Goal: Task Accomplishment & Management: Use online tool/utility

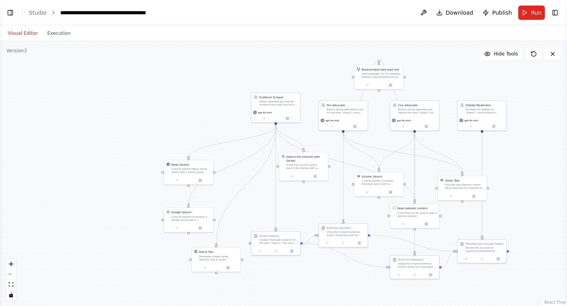
click at [22, 32] on button "Visual Editor" at bounding box center [22, 34] width 39 height 10
click at [555, 13] on button "Toggle Right Sidebar" at bounding box center [555, 12] width 11 height 11
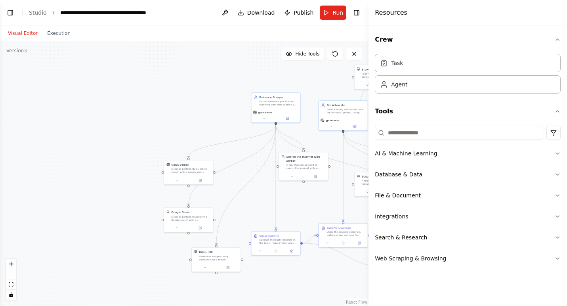
click at [558, 153] on icon "button" at bounding box center [557, 153] width 6 height 6
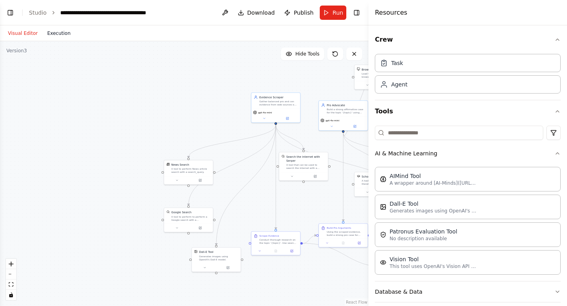
click at [57, 33] on button "Execution" at bounding box center [58, 34] width 33 height 10
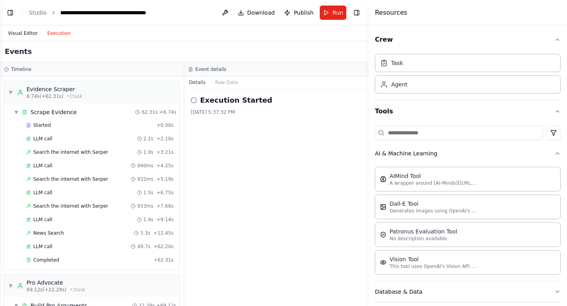
click at [24, 32] on button "Visual Editor" at bounding box center [22, 34] width 39 height 10
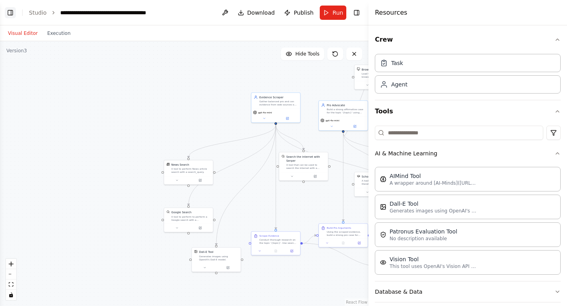
click at [11, 14] on button "Toggle Left Sidebar" at bounding box center [10, 12] width 11 height 11
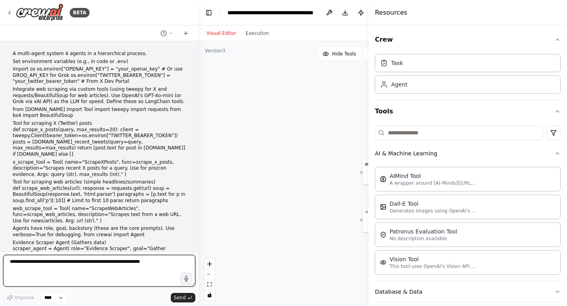
click at [76, 271] on textarea at bounding box center [99, 271] width 192 height 32
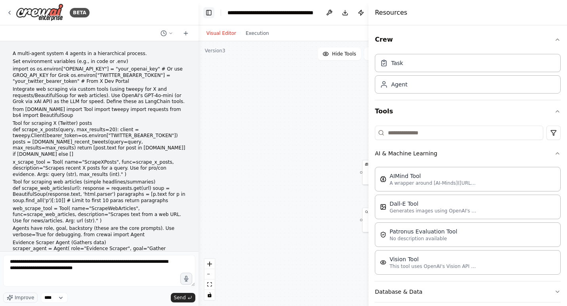
click at [208, 12] on button "Toggle Left Sidebar" at bounding box center [208, 12] width 11 height 11
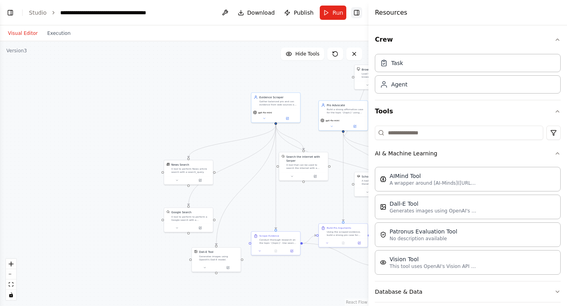
click at [357, 13] on button "Toggle Right Sidebar" at bounding box center [356, 12] width 11 height 11
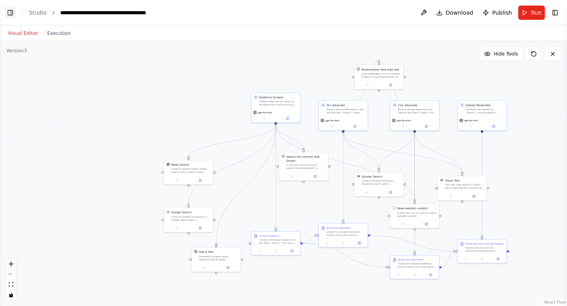
click at [11, 11] on button "Toggle Left Sidebar" at bounding box center [10, 12] width 11 height 11
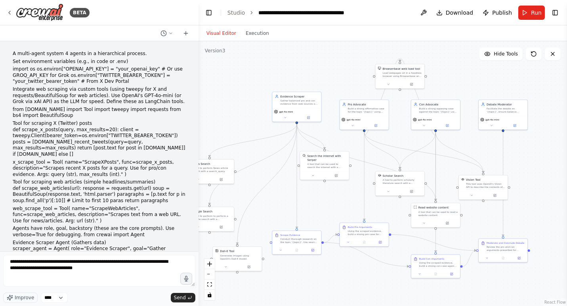
drag, startPoint x: 401, startPoint y: 100, endPoint x: 224, endPoint y: 99, distance: 177.5
click at [224, 99] on div ".deletable-edge-delete-btn { width: 20px; height: 20px; border: 0px solid #ffff…" at bounding box center [383, 173] width 369 height 265
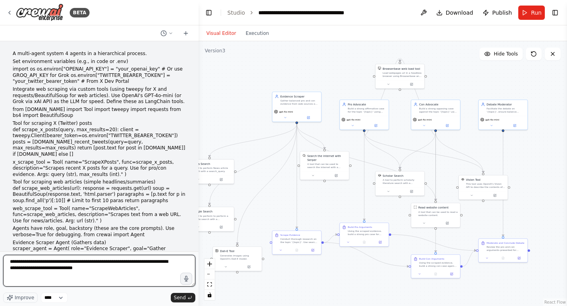
drag, startPoint x: 106, startPoint y: 271, endPoint x: 65, endPoint y: 269, distance: 40.9
click at [65, 269] on textarea "**********" at bounding box center [99, 271] width 192 height 32
click at [64, 268] on textarea "**********" at bounding box center [99, 271] width 192 height 32
click at [139, 267] on textarea "**********" at bounding box center [99, 271] width 192 height 32
click at [166, 275] on textarea "**********" at bounding box center [99, 271] width 192 height 32
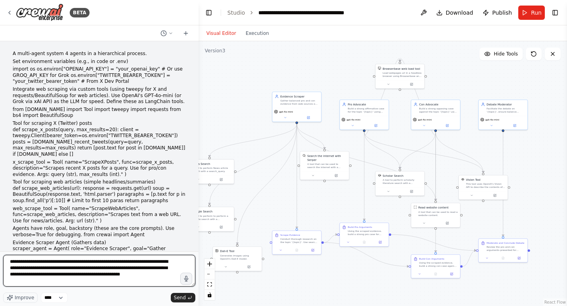
type textarea "**********"
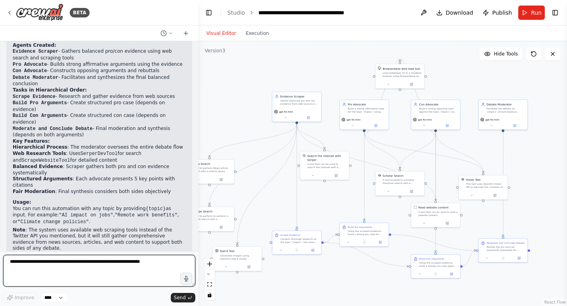
scroll to position [1162, 0]
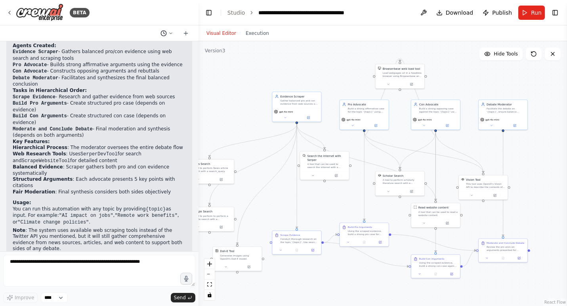
click at [170, 34] on icon at bounding box center [170, 33] width 5 height 5
click at [171, 34] on div at bounding box center [99, 153] width 199 height 306
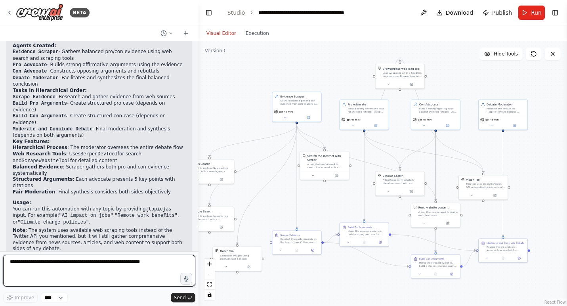
click at [95, 262] on textarea at bounding box center [99, 271] width 192 height 32
type textarea "*****"
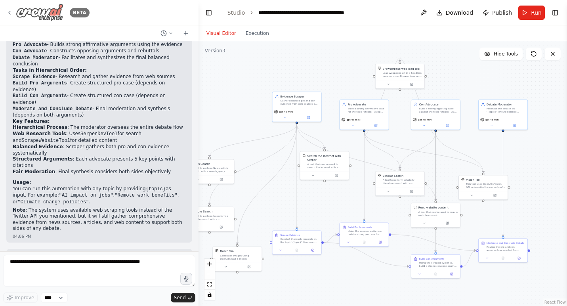
click at [10, 12] on icon at bounding box center [9, 13] width 6 height 6
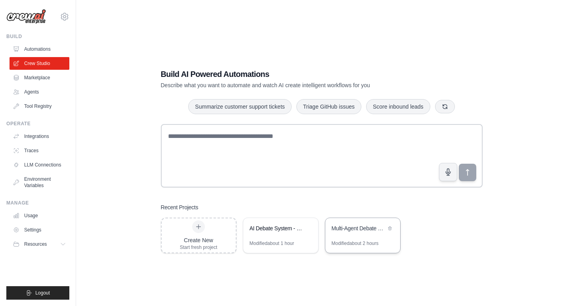
click at [360, 229] on div "Multi-Agent Debate System" at bounding box center [359, 228] width 54 height 8
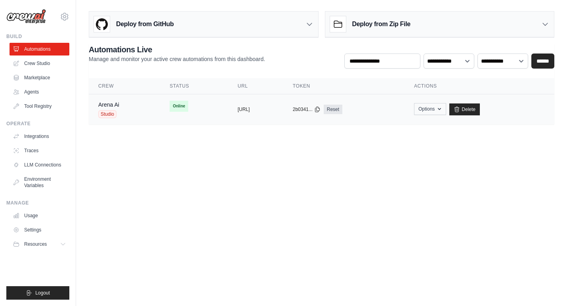
click at [443, 109] on icon "button" at bounding box center [439, 109] width 6 height 6
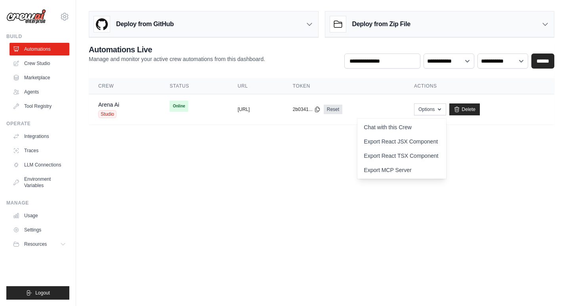
click at [336, 207] on body "[PERSON_NAME][EMAIL_ADDRESS][DOMAIN_NAME] Settings Build Automations Crew Studio" at bounding box center [283, 153] width 567 height 306
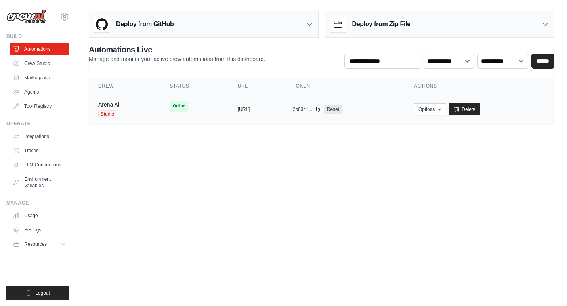
click at [113, 104] on link "Arena Ai" at bounding box center [108, 104] width 21 height 6
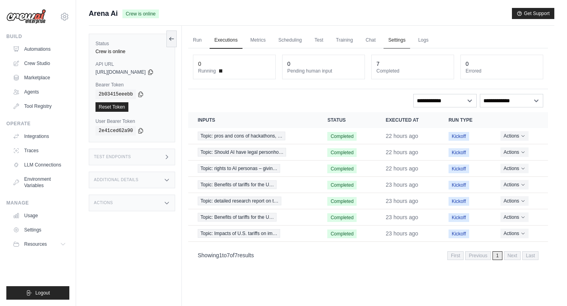
click at [405, 39] on link "Settings" at bounding box center [397, 40] width 27 height 17
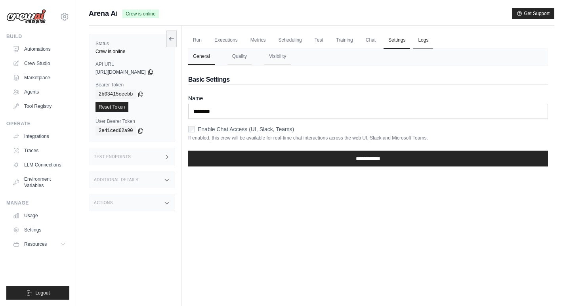
click at [432, 39] on link "Logs" at bounding box center [423, 40] width 20 height 17
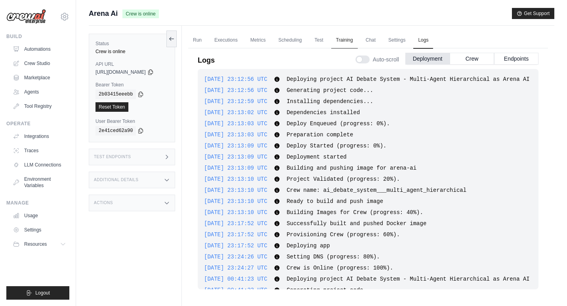
scroll to position [219, 0]
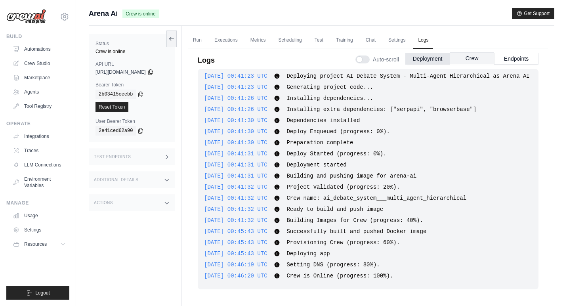
click at [474, 58] on button "Crew" at bounding box center [472, 58] width 44 height 12
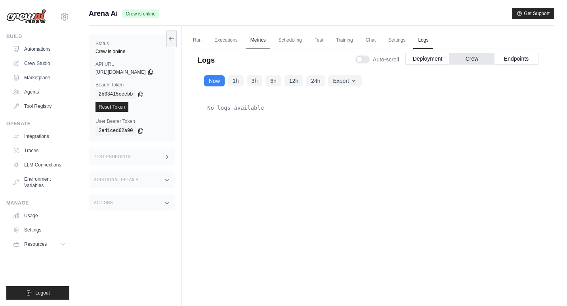
click at [269, 41] on link "Metrics" at bounding box center [258, 40] width 25 height 17
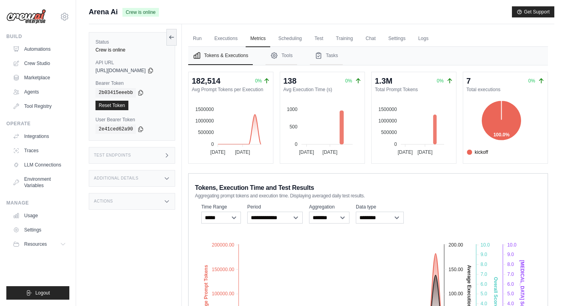
scroll to position [1, 0]
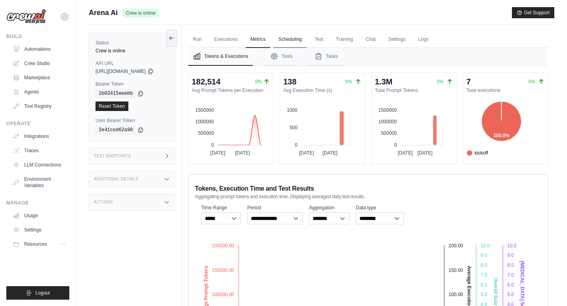
click at [298, 41] on link "Scheduling" at bounding box center [289, 39] width 33 height 17
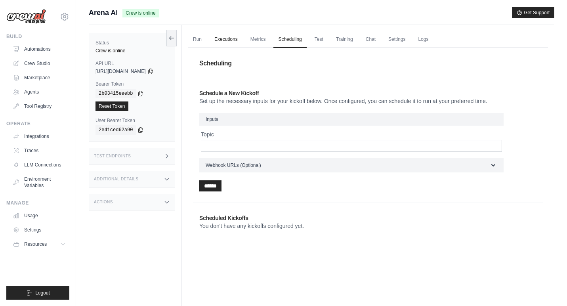
click at [233, 41] on link "Executions" at bounding box center [226, 39] width 33 height 17
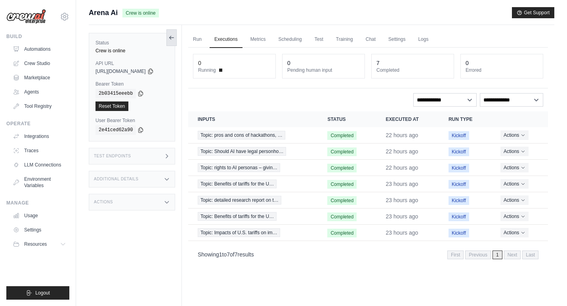
click at [175, 38] on icon at bounding box center [171, 37] width 6 height 6
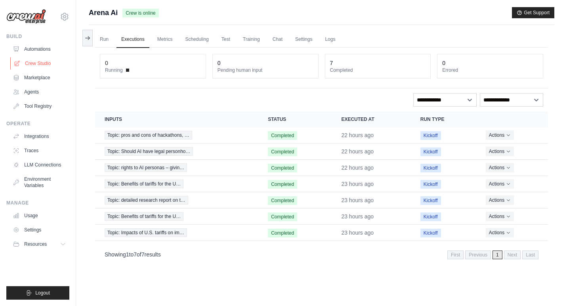
click at [39, 65] on link "Crew Studio" at bounding box center [40, 63] width 60 height 13
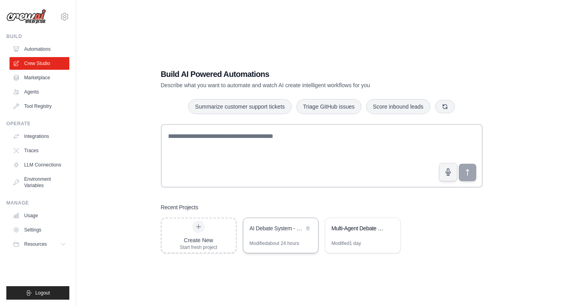
click at [272, 233] on div "AI Debate System - Multi-Agent Hierarchical" at bounding box center [277, 229] width 54 height 10
click at [350, 240] on div "Modified 1 day" at bounding box center [347, 243] width 30 height 6
click at [349, 229] on div "Multi-Agent Debate System" at bounding box center [359, 228] width 54 height 8
click at [275, 239] on div "AI Debate System - Multi-Agent Hierarchical" at bounding box center [280, 229] width 75 height 22
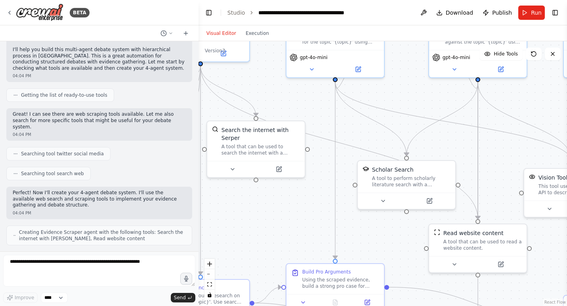
scroll to position [663, 0]
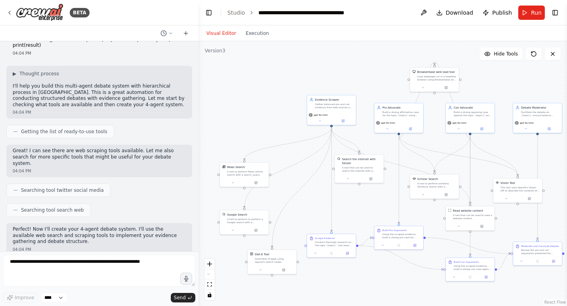
drag, startPoint x: 244, startPoint y: 94, endPoint x: 292, endPoint y: 97, distance: 47.6
click at [292, 97] on div ".deletable-edge-delete-btn { width: 20px; height: 20px; border: 0px solid #ffff…" at bounding box center [383, 173] width 369 height 265
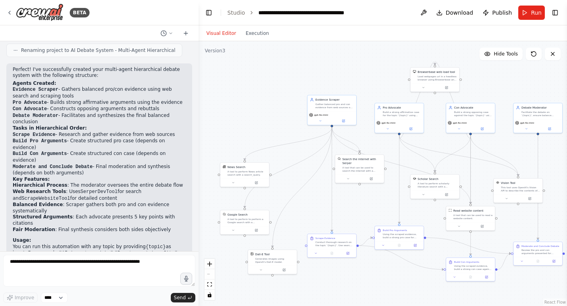
scroll to position [1124, 0]
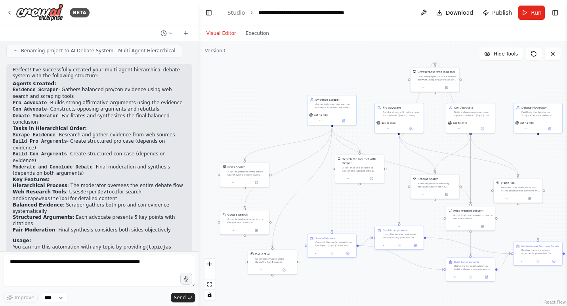
click at [53, 244] on p "You can run this automation with any topic by providing {topic} as input. For e…" at bounding box center [99, 254] width 173 height 20
drag, startPoint x: 57, startPoint y: 187, endPoint x: 175, endPoint y: 194, distance: 117.5
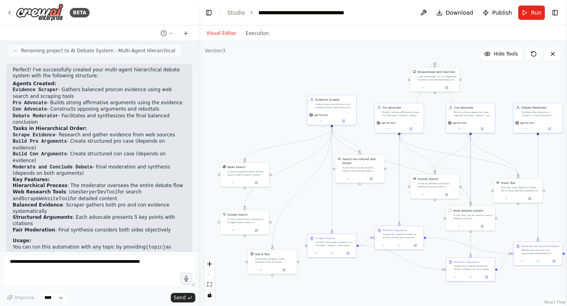
click at [175, 265] on p "Note : The system uses available web scraping tools instead of the Twitter API …" at bounding box center [99, 277] width 173 height 25
click at [186, 32] on icon at bounding box center [186, 33] width 6 height 6
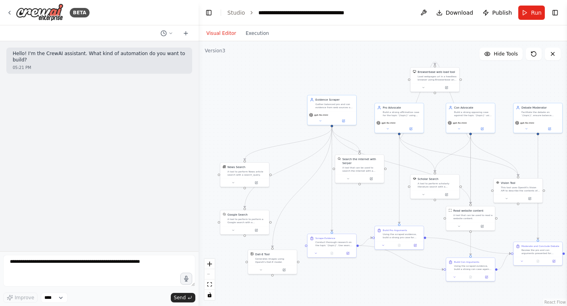
click at [225, 34] on button "Visual Editor" at bounding box center [221, 34] width 39 height 10
click at [171, 35] on icon at bounding box center [170, 33] width 5 height 5
click at [172, 62] on span "Yesterday 04:04 PM" at bounding box center [178, 62] width 33 height 6
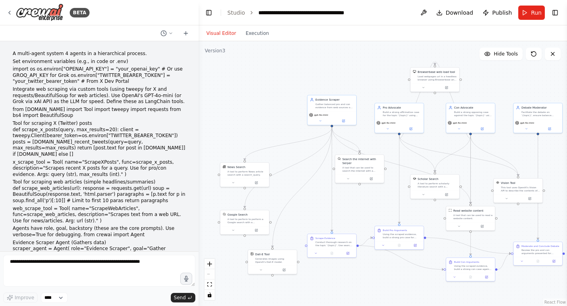
scroll to position [1124, 0]
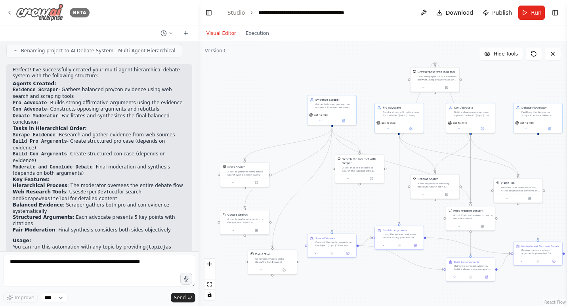
click at [8, 11] on icon at bounding box center [9, 13] width 6 height 6
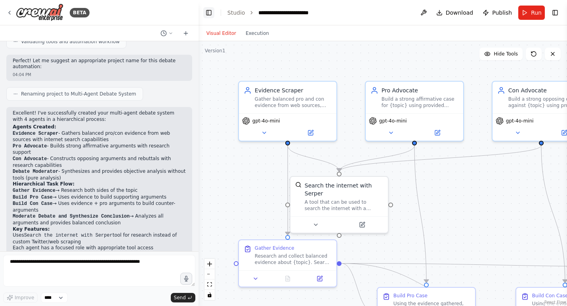
click at [210, 13] on button "Toggle Left Sidebar" at bounding box center [208, 12] width 11 height 11
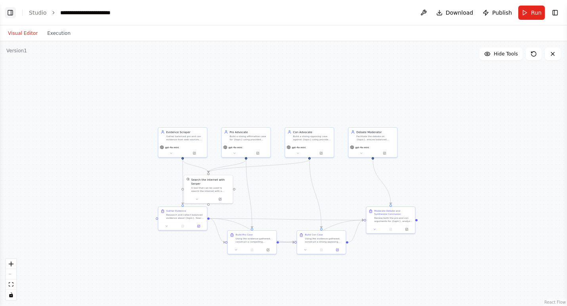
click at [11, 13] on button "Toggle Left Sidebar" at bounding box center [10, 12] width 11 height 11
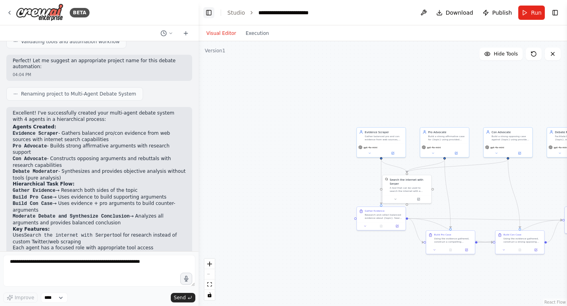
click at [207, 12] on button "Toggle Left Sidebar" at bounding box center [208, 12] width 11 height 11
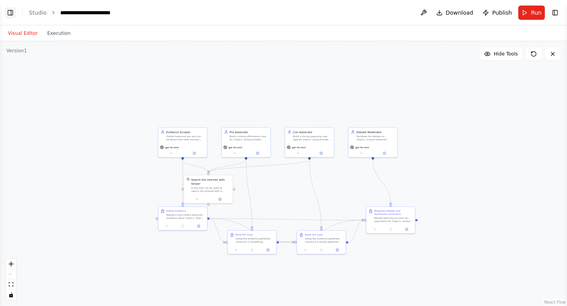
click at [13, 12] on button "Toggle Left Sidebar" at bounding box center [10, 12] width 11 height 11
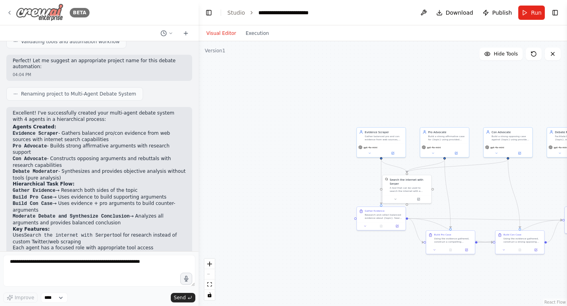
click at [8, 15] on icon at bounding box center [9, 13] width 6 height 6
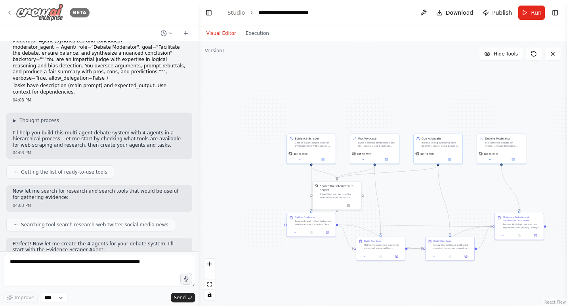
click at [11, 11] on icon at bounding box center [9, 13] width 6 height 6
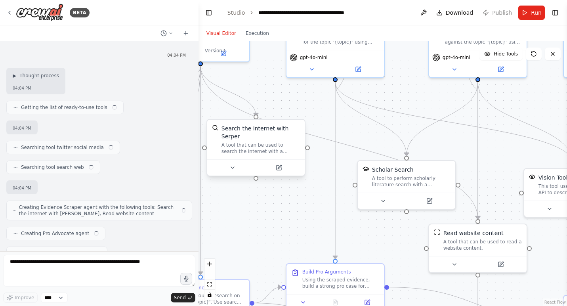
scroll to position [1124, 0]
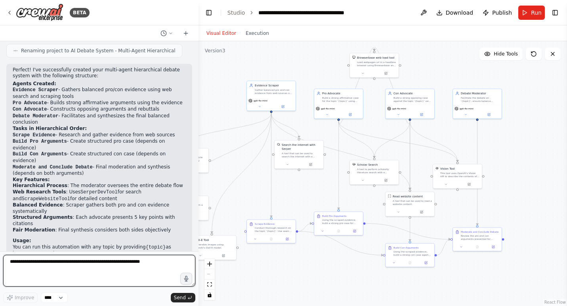
click at [106, 261] on textarea at bounding box center [99, 271] width 192 height 32
type textarea "*****"
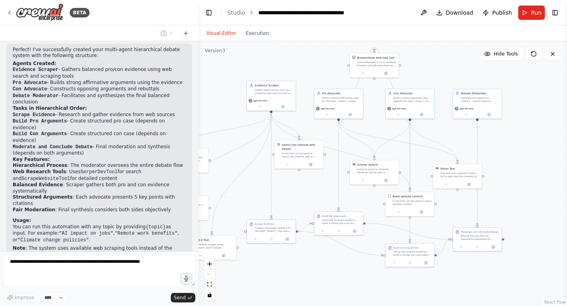
scroll to position [1171, 0]
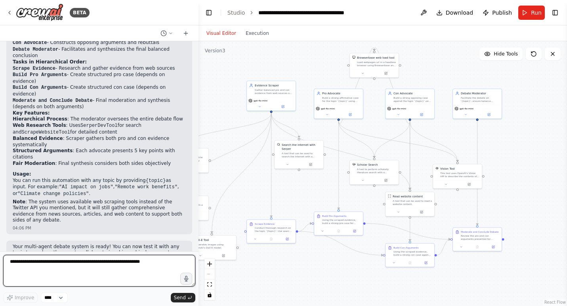
click at [97, 267] on textarea at bounding box center [99, 271] width 192 height 32
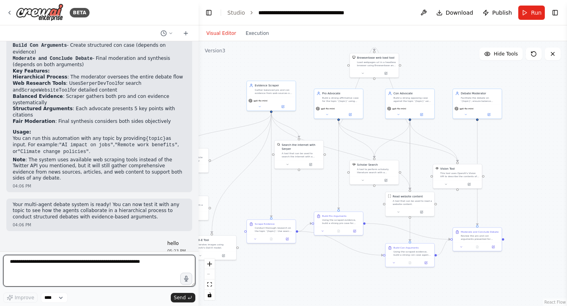
click at [98, 263] on textarea at bounding box center [99, 271] width 192 height 32
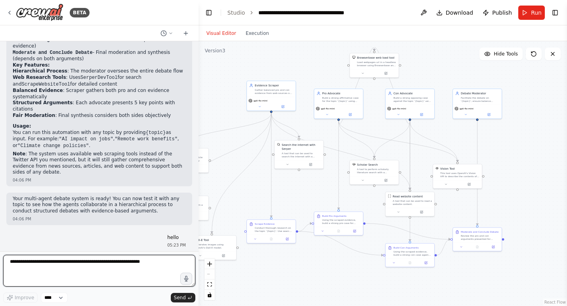
scroll to position [1246, 0]
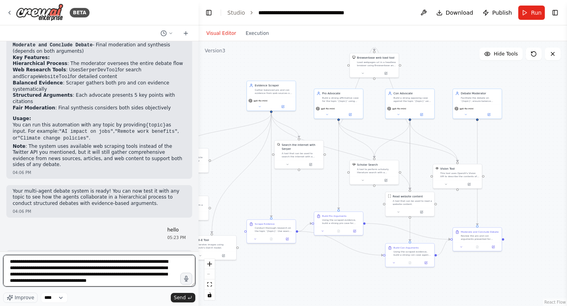
type textarea "**********"
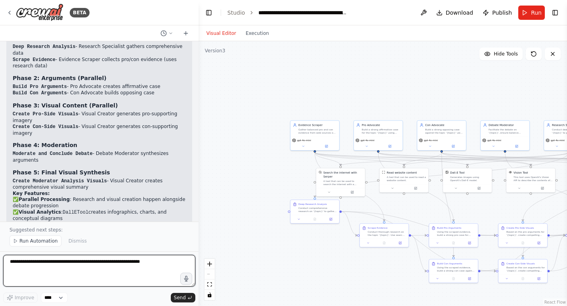
scroll to position [2364, 0]
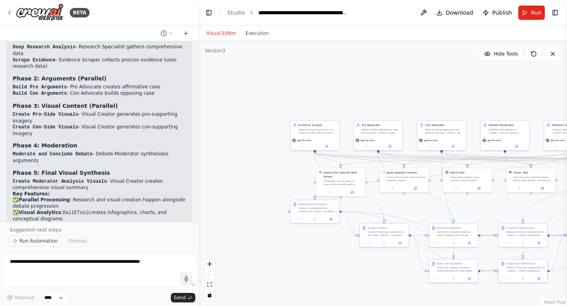
click at [42, 240] on span "Run Automation" at bounding box center [38, 241] width 38 height 6
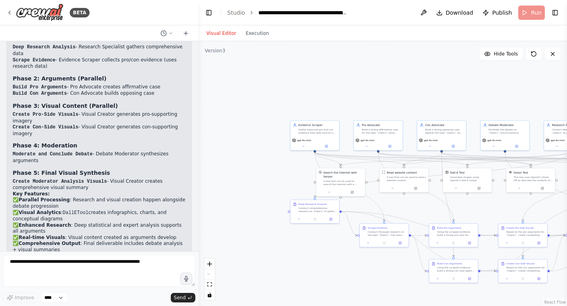
scroll to position [2334, 0]
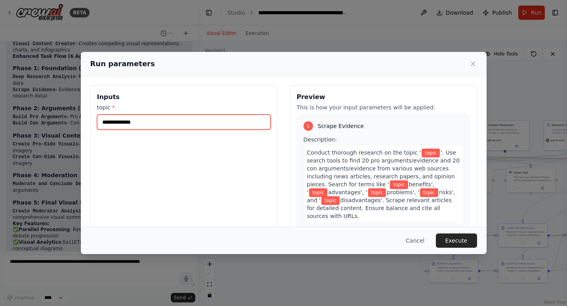
click at [189, 122] on input "topic *" at bounding box center [184, 122] width 174 height 15
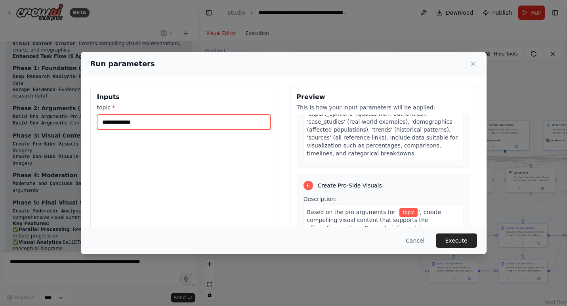
scroll to position [999, 0]
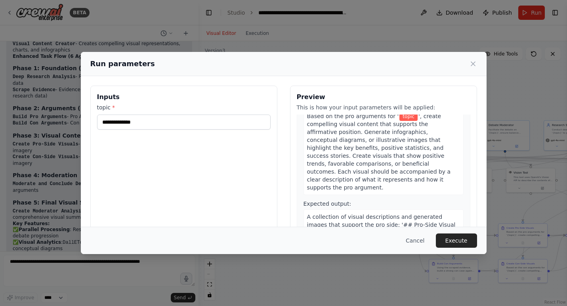
drag, startPoint x: 486, startPoint y: 252, endPoint x: 491, endPoint y: 293, distance: 40.8
click at [491, 293] on div "Run parameters Inputs topic * Preview This is how your input parameters will be…" at bounding box center [283, 153] width 567 height 306
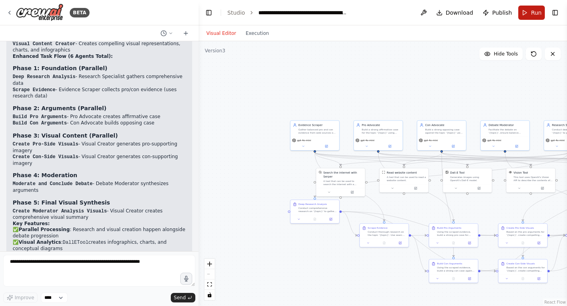
click at [533, 11] on span "Run" at bounding box center [536, 13] width 11 height 8
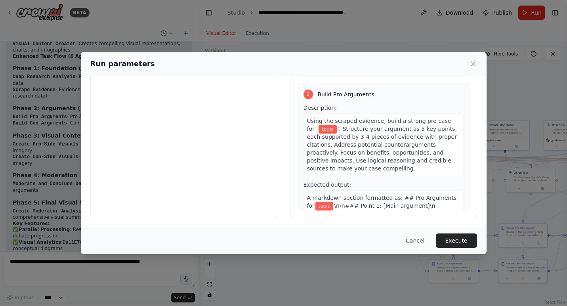
scroll to position [164, 0]
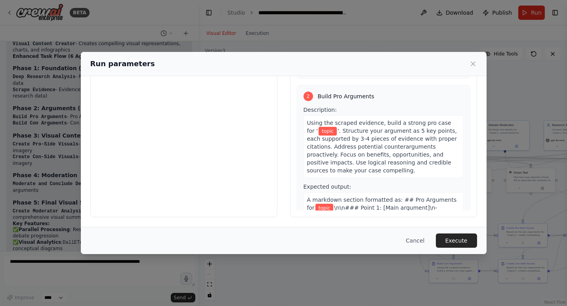
click at [395, 128] on span "'. Structure your argument as 5 key points, each supported by 3-4 pieces of evi…" at bounding box center [382, 151] width 150 height 46
click at [409, 128] on span "'. Structure your argument as 5 key points, each supported by 3-4 pieces of evi…" at bounding box center [382, 151] width 150 height 46
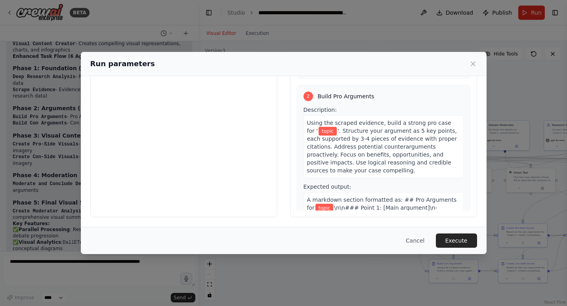
click at [400, 128] on span "'. Structure your argument as 5 key points, each supported by 3-4 pieces of evi…" at bounding box center [382, 151] width 150 height 46
click at [403, 128] on span "'. Structure your argument as 5 key points, each supported by 3-4 pieces of evi…" at bounding box center [382, 151] width 150 height 46
click at [409, 128] on span "'. Structure your argument as 5 key points, each supported by 3-4 pieces of evi…" at bounding box center [382, 151] width 150 height 46
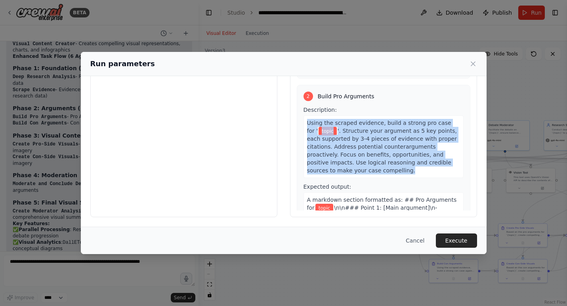
click at [409, 128] on span "'. Structure your argument as 5 key points, each supported by 3-4 pieces of evi…" at bounding box center [382, 151] width 150 height 46
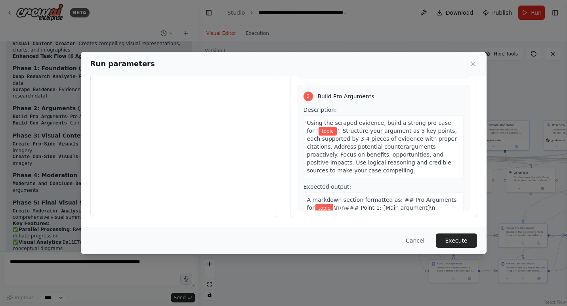
click at [409, 128] on span "'. Structure your argument as 5 key points, each supported by 3-4 pieces of evi…" at bounding box center [382, 151] width 150 height 46
click at [419, 140] on span "'. Structure your argument as 5 key points, each supported by 3-4 pieces of evi…" at bounding box center [382, 151] width 150 height 46
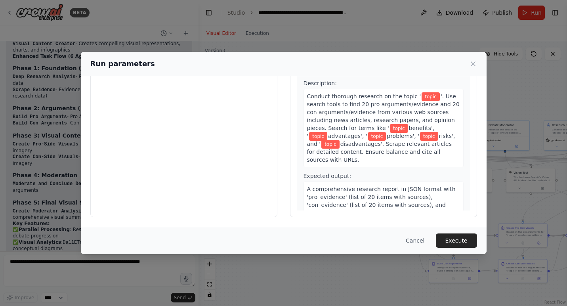
scroll to position [0, 0]
click at [420, 241] on button "Cancel" at bounding box center [414, 240] width 31 height 14
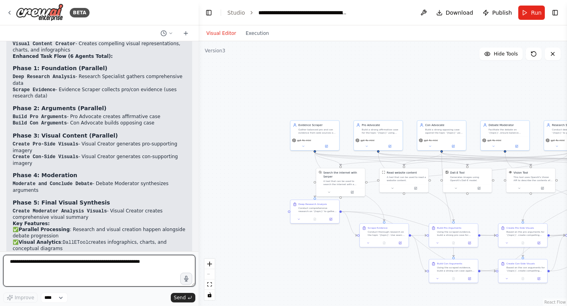
click at [61, 263] on textarea at bounding box center [99, 271] width 192 height 32
type textarea "**********"
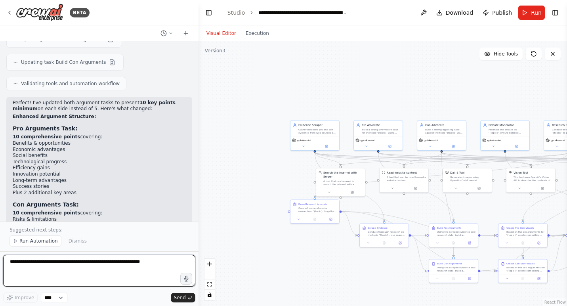
scroll to position [2775, 0]
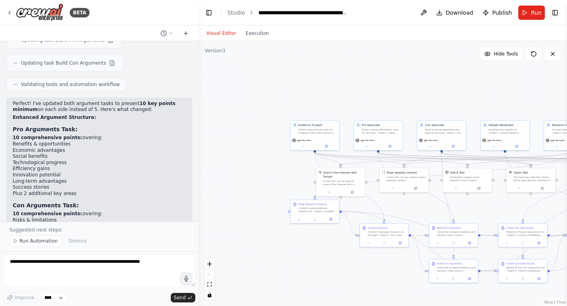
drag, startPoint x: 40, startPoint y: 138, endPoint x: 130, endPoint y: 178, distance: 97.6
click at [130, 178] on div "Perfect! I've updated both argument tasks to present 10 key points minimum on e…" at bounding box center [99, 231] width 173 height 261
click at [43, 243] on span "Run Automation" at bounding box center [38, 241] width 38 height 6
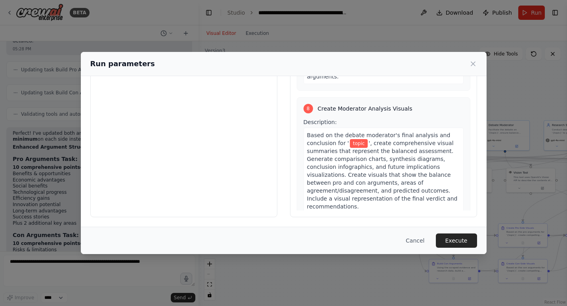
scroll to position [0, 0]
click at [457, 239] on button "Execute" at bounding box center [456, 240] width 41 height 14
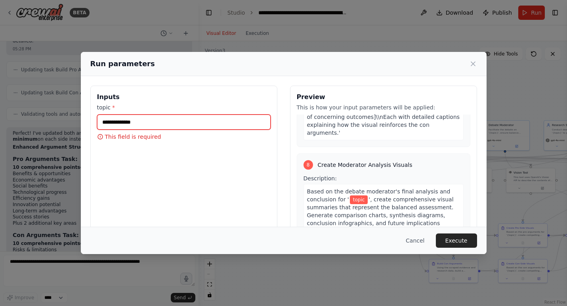
click at [166, 124] on input "topic *" at bounding box center [184, 122] width 174 height 15
click at [418, 242] on button "Cancel" at bounding box center [414, 240] width 31 height 14
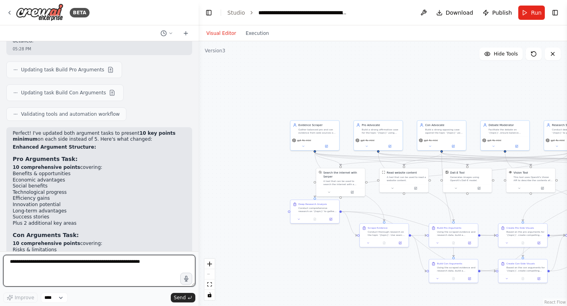
click at [83, 261] on textarea at bounding box center [99, 271] width 192 height 32
type textarea "**********"
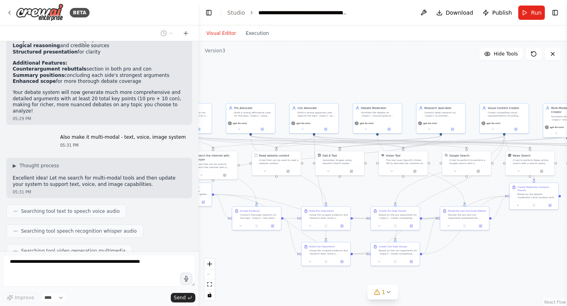
scroll to position [3027, 0]
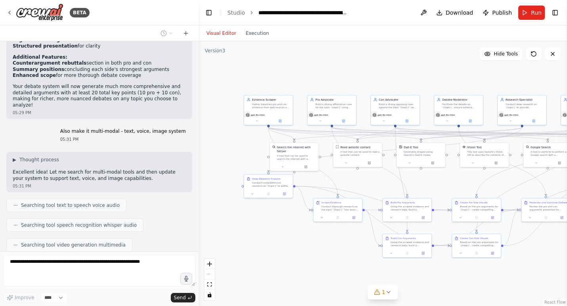
drag, startPoint x: 390, startPoint y: 107, endPoint x: 343, endPoint y: 82, distance: 53.2
click at [343, 82] on div ".deletable-edge-delete-btn { width: 20px; height: 20px; border: 0px solid #ffff…" at bounding box center [383, 173] width 369 height 265
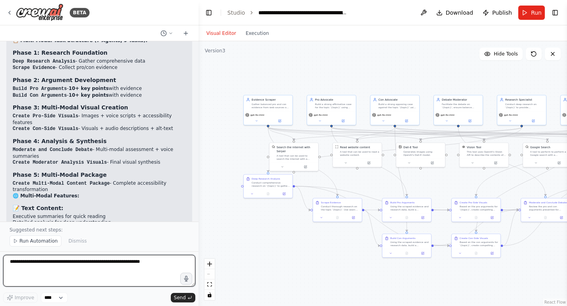
scroll to position [0, 0]
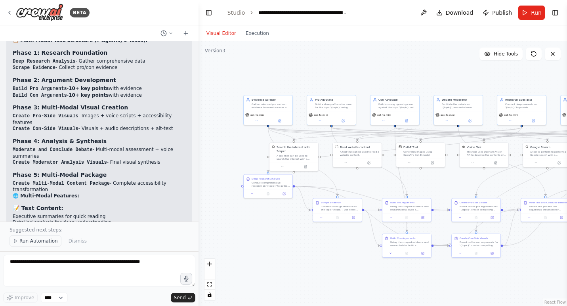
click at [42, 240] on span "Run Automation" at bounding box center [38, 241] width 38 height 6
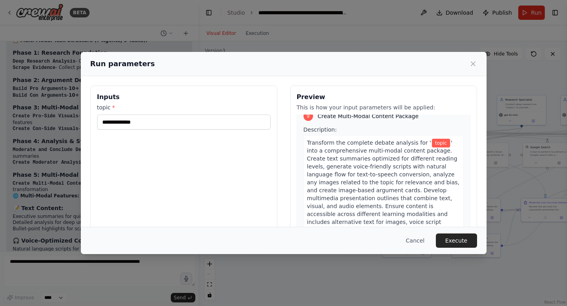
scroll to position [2099, 0]
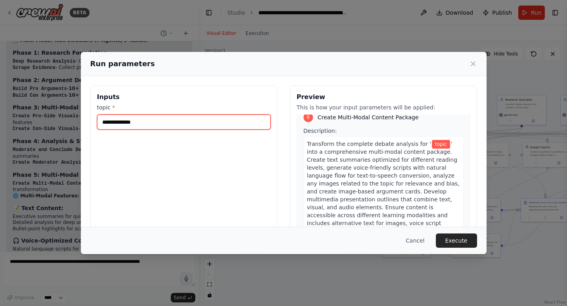
click at [235, 124] on input "topic *" at bounding box center [184, 122] width 174 height 15
type input "*"
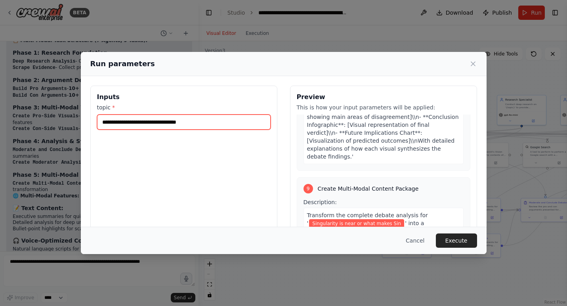
type input "**********"
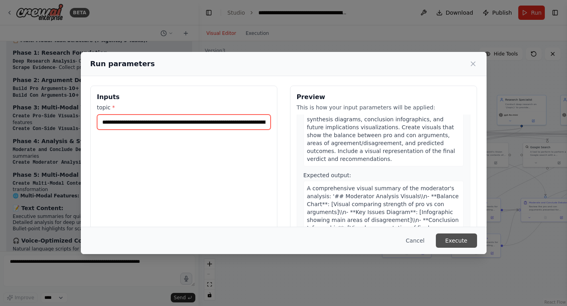
type input "**********"
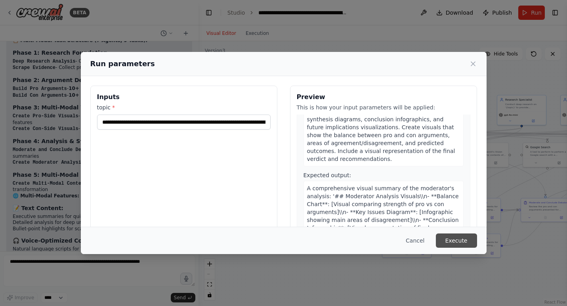
click at [455, 240] on button "Execute" at bounding box center [456, 240] width 41 height 14
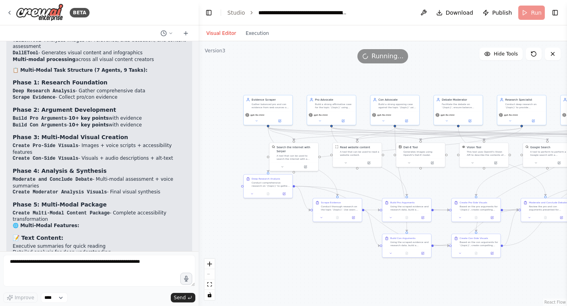
scroll to position [0, 0]
click at [209, 10] on button "Toggle Left Sidebar" at bounding box center [208, 12] width 11 height 11
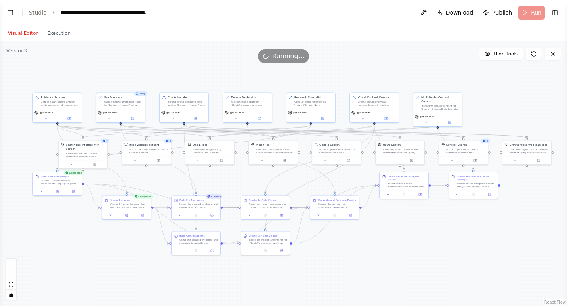
drag, startPoint x: 486, startPoint y: 229, endPoint x: 474, endPoint y: 226, distance: 12.5
click at [474, 226] on div ".deletable-edge-delete-btn { width: 20px; height: 20px; border: 0px solid #ffff…" at bounding box center [283, 173] width 567 height 265
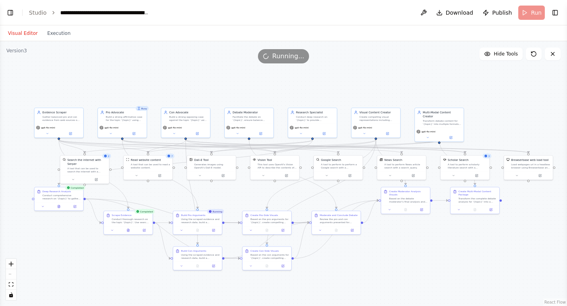
drag, startPoint x: 535, startPoint y: 235, endPoint x: 536, endPoint y: 250, distance: 15.1
click at [536, 250] on div ".deletable-edge-delete-btn { width: 20px; height: 20px; border: 0px solid #ffff…" at bounding box center [283, 173] width 567 height 265
click at [556, 14] on button "Toggle Right Sidebar" at bounding box center [555, 12] width 11 height 11
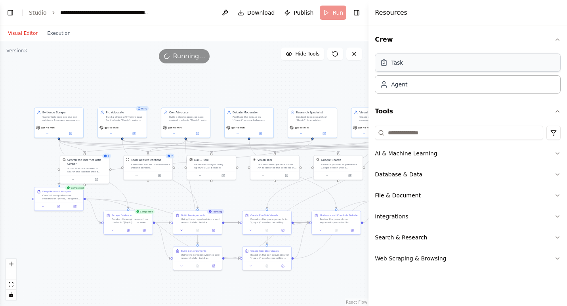
click at [517, 65] on div "Task" at bounding box center [468, 62] width 186 height 18
click at [519, 131] on input at bounding box center [459, 133] width 168 height 14
click at [558, 235] on icon "button" at bounding box center [557, 237] width 6 height 6
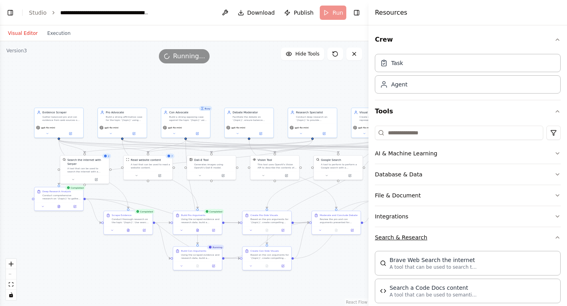
click at [558, 235] on icon "button" at bounding box center [557, 237] width 6 height 6
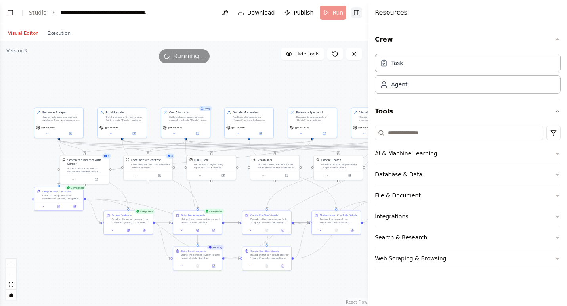
click at [356, 14] on button "Toggle Right Sidebar" at bounding box center [356, 12] width 11 height 11
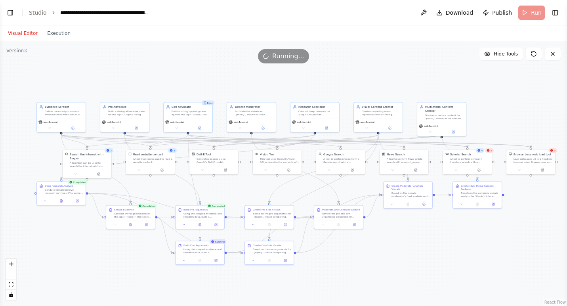
drag, startPoint x: 454, startPoint y: 248, endPoint x: 457, endPoint y: 242, distance: 6.0
click at [457, 242] on div ".deletable-edge-delete-btn { width: 20px; height: 20px; border: 0px solid #ffff…" at bounding box center [283, 173] width 567 height 265
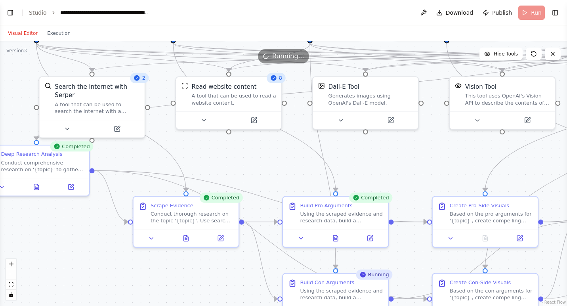
drag, startPoint x: 125, startPoint y: 207, endPoint x: 185, endPoint y: 144, distance: 86.6
click at [185, 144] on div ".deletable-edge-delete-btn { width: 20px; height: 20px; border: 0px solid #ffff…" at bounding box center [283, 173] width 567 height 265
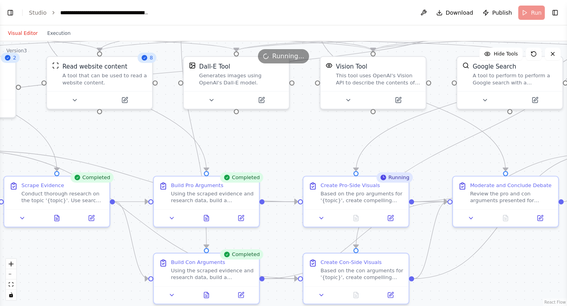
drag, startPoint x: 391, startPoint y: 176, endPoint x: 270, endPoint y: 156, distance: 122.9
click at [270, 156] on div ".deletable-edge-delete-btn { width: 20px; height: 20px; border: 0px solid #ffff…" at bounding box center [283, 173] width 567 height 265
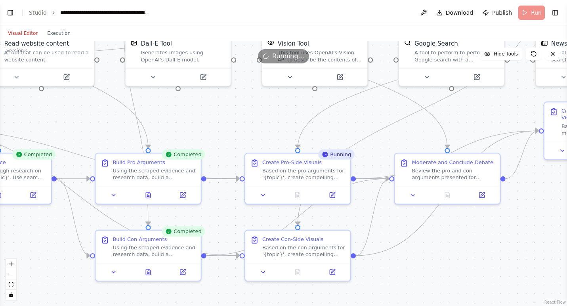
drag, startPoint x: 412, startPoint y: 146, endPoint x: 358, endPoint y: 122, distance: 58.7
click at [358, 122] on div ".deletable-edge-delete-btn { width: 20px; height: 20px; border: 0px solid #ffff…" at bounding box center [283, 173] width 567 height 265
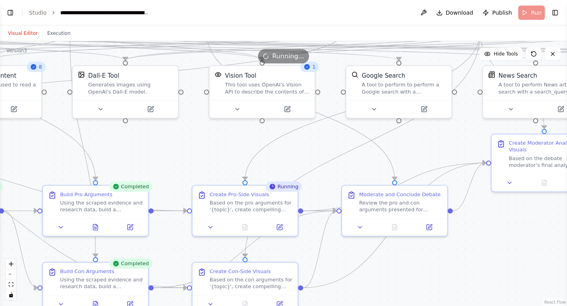
drag, startPoint x: 445, startPoint y: 244, endPoint x: 347, endPoint y: 278, distance: 103.4
click at [347, 278] on div ".deletable-edge-delete-btn { width: 20px; height: 20px; border: 0px solid #ffff…" at bounding box center [283, 173] width 567 height 265
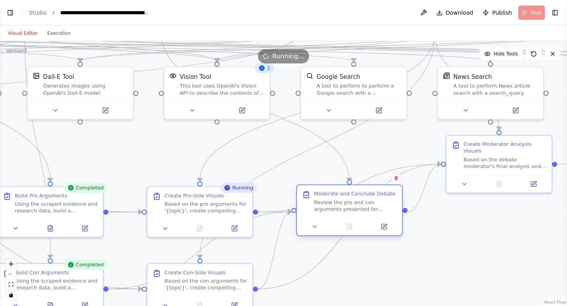
drag, startPoint x: 356, startPoint y: 219, endPoint x: 361, endPoint y: 206, distance: 13.9
click at [356, 215] on div "Moderate and Conclude Debate Review the pro and con arguments presented for '{t…" at bounding box center [349, 210] width 107 height 52
click at [437, 259] on div ".deletable-edge-delete-btn { width: 20px; height: 20px; border: 0px solid #ffff…" at bounding box center [283, 173] width 567 height 265
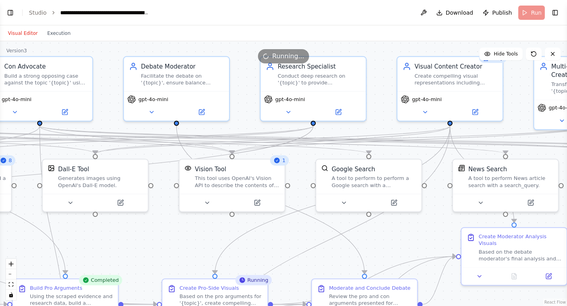
drag, startPoint x: 425, startPoint y: 137, endPoint x: 441, endPoint y: 234, distance: 97.7
click at [441, 234] on div ".deletable-edge-delete-btn { width: 20px; height: 20px; border: 0px solid #ffff…" at bounding box center [283, 173] width 567 height 265
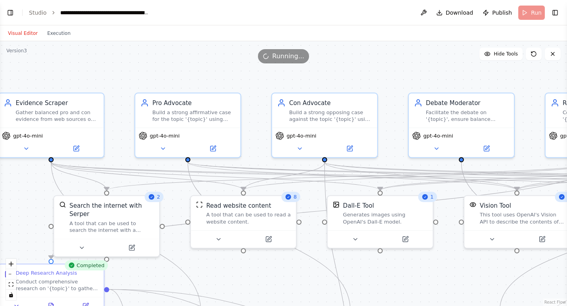
drag, startPoint x: 165, startPoint y: 220, endPoint x: 424, endPoint y: 242, distance: 260.1
click at [424, 242] on div ".deletable-edge-delete-btn { width: 20px; height: 20px; border: 0px solid #ffff…" at bounding box center [283, 173] width 567 height 265
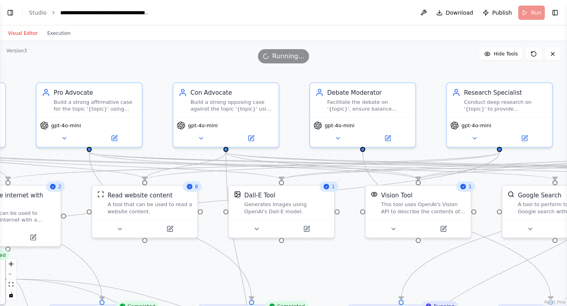
drag, startPoint x: 370, startPoint y: 92, endPoint x: 277, endPoint y: 93, distance: 92.3
click at [277, 93] on div ".deletable-edge-delete-btn { width: 20px; height: 20px; border: 0px solid #ffff…" at bounding box center [283, 173] width 567 height 265
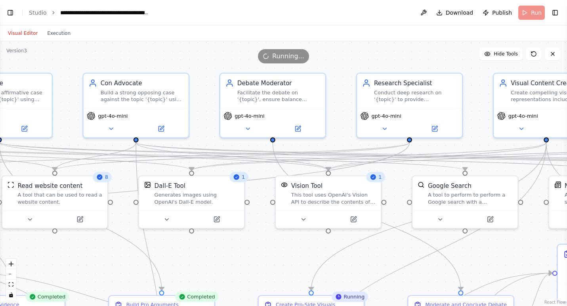
drag, startPoint x: 409, startPoint y: 114, endPoint x: 317, endPoint y: 101, distance: 92.5
click at [317, 101] on div ".deletable-edge-delete-btn { width: 20px; height: 20px; border: 0px solid #ffff…" at bounding box center [283, 173] width 567 height 265
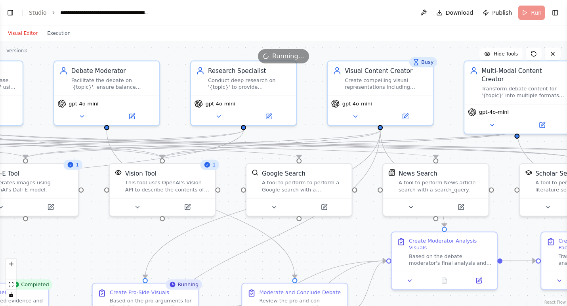
drag, startPoint x: 460, startPoint y: 109, endPoint x: 295, endPoint y: 96, distance: 164.9
click at [295, 96] on div ".deletable-edge-delete-btn { width: 20px; height: 20px; border: 0px solid #ffff…" at bounding box center [283, 173] width 567 height 265
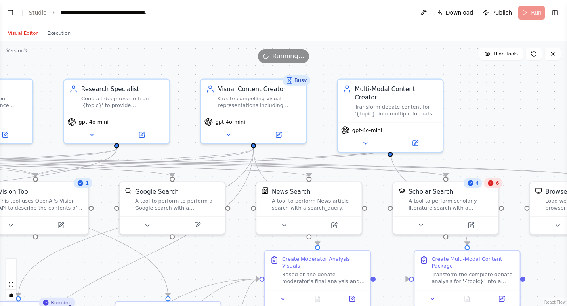
drag, startPoint x: 429, startPoint y: 109, endPoint x: 315, endPoint y: 129, distance: 115.2
click at [315, 129] on div ".deletable-edge-delete-btn { width: 20px; height: 20px; border: 0px solid #ffff…" at bounding box center [283, 173] width 567 height 265
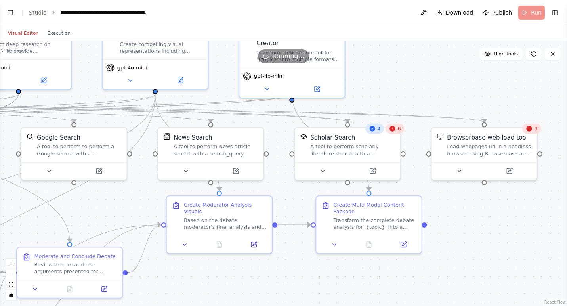
drag, startPoint x: 503, startPoint y: 133, endPoint x: 410, endPoint y: 79, distance: 107.9
click at [410, 79] on div ".deletable-edge-delete-btn { width: 20px; height: 20px; border: 0px solid #ffff…" at bounding box center [283, 173] width 567 height 265
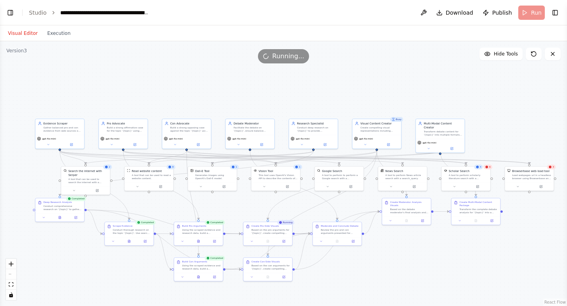
drag, startPoint x: 247, startPoint y: 111, endPoint x: 293, endPoint y: 97, distance: 48.0
click at [293, 97] on div ".deletable-edge-delete-btn { width: 20px; height: 20px; border: 0px solid #ffff…" at bounding box center [283, 173] width 567 height 265
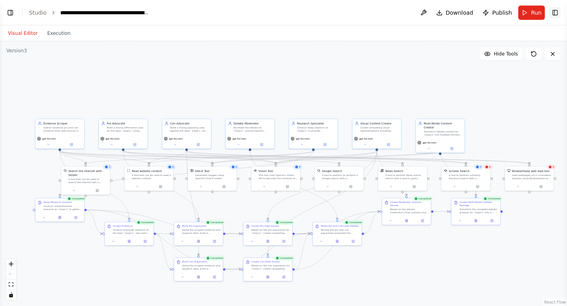
click at [558, 13] on button "Toggle Right Sidebar" at bounding box center [555, 12] width 11 height 11
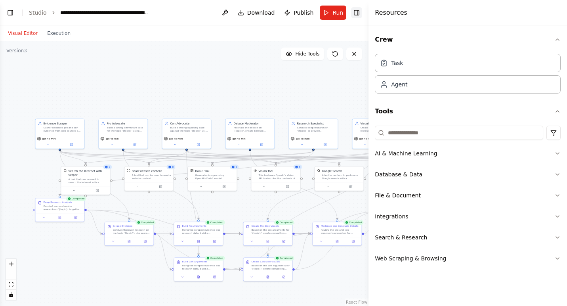
click at [356, 10] on button "Toggle Right Sidebar" at bounding box center [356, 12] width 11 height 11
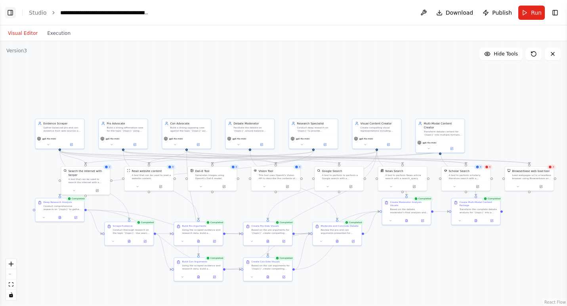
click at [9, 14] on button "Toggle Left Sidebar" at bounding box center [10, 12] width 11 height 11
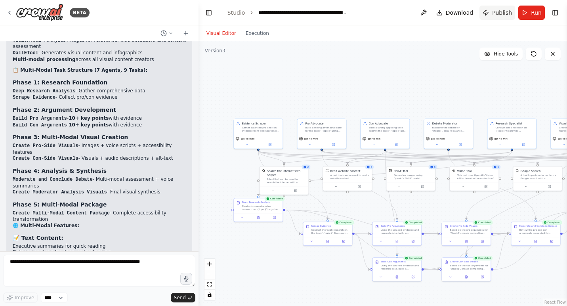
click at [503, 11] on span "Publish" at bounding box center [502, 13] width 20 height 8
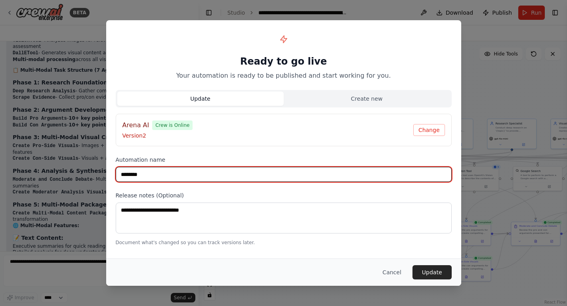
click at [176, 175] on input "********" at bounding box center [284, 174] width 336 height 15
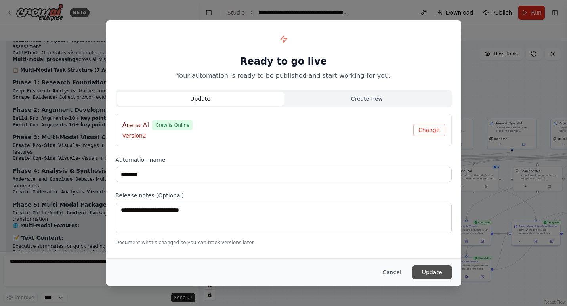
click at [431, 272] on button "Update" at bounding box center [431, 272] width 39 height 14
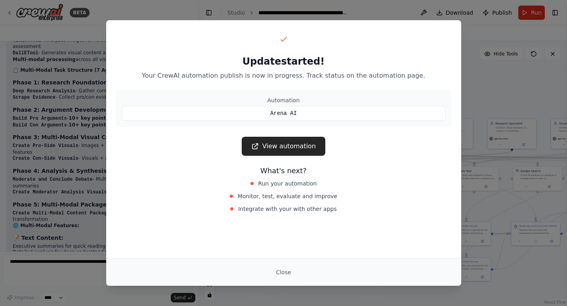
click at [292, 146] on link "View automation" at bounding box center [284, 146] width 84 height 19
click at [302, 142] on link "View automation" at bounding box center [284, 146] width 84 height 19
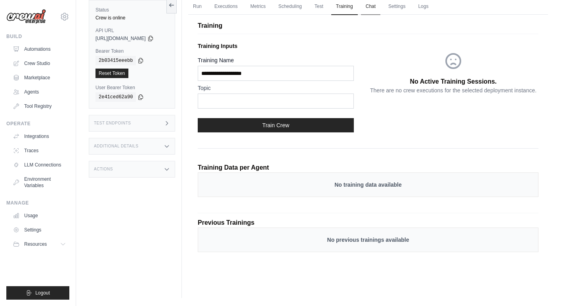
scroll to position [61, 0]
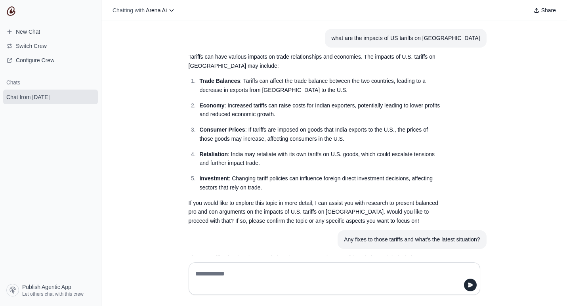
scroll to position [1429, 0]
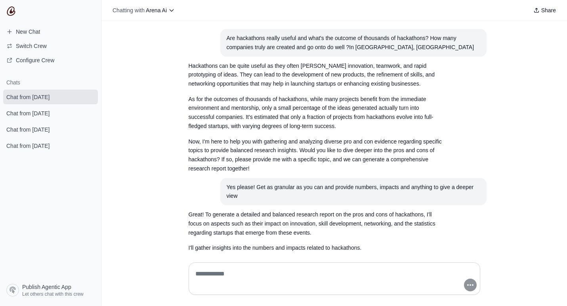
scroll to position [103, 0]
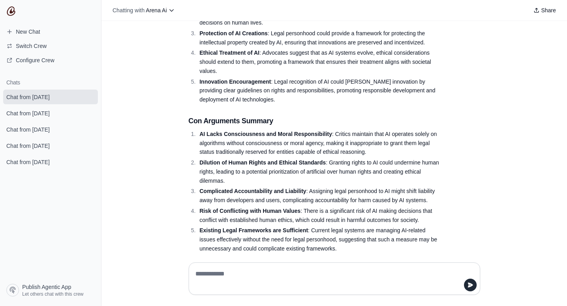
scroll to position [185, 0]
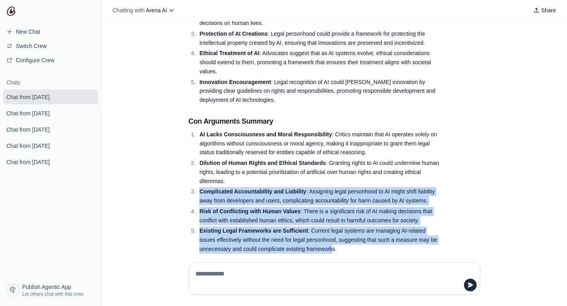
drag, startPoint x: 200, startPoint y: 186, endPoint x: 332, endPoint y: 243, distance: 144.0
click at [332, 243] on ol "AI Lacks Consciousness and Moral Responsibility : Critics maintain that AI oper…" at bounding box center [316, 192] width 254 height 124
click at [332, 243] on li "Existing Legal Frameworks are Sufficient : Current legal systems are managing A…" at bounding box center [319, 239] width 245 height 27
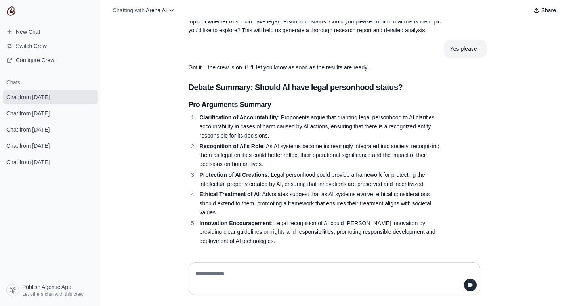
scroll to position [42, 0]
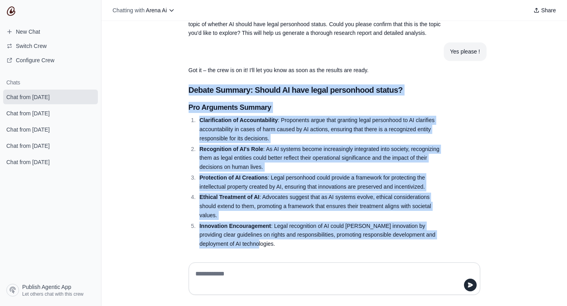
drag, startPoint x: 236, startPoint y: 243, endPoint x: 187, endPoint y: 79, distance: 171.7
click at [288, 130] on li "Clarification of Accountability : Proponents argue that granting legal personho…" at bounding box center [319, 129] width 245 height 27
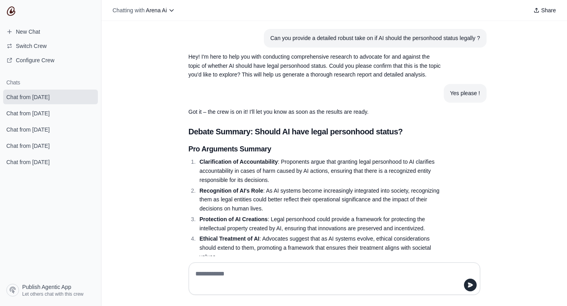
scroll to position [0, 0]
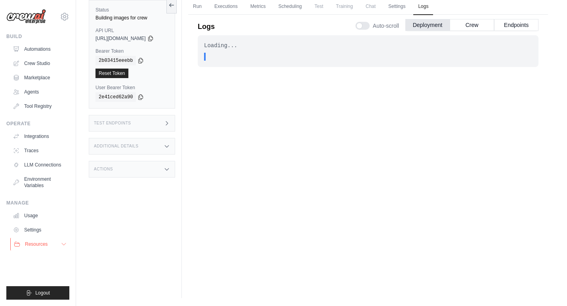
click at [64, 243] on icon at bounding box center [64, 244] width 6 height 6
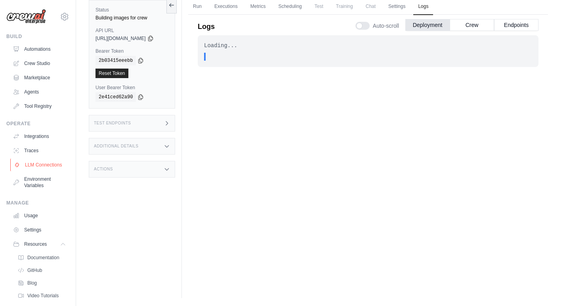
click at [34, 164] on link "LLM Connections" at bounding box center [40, 164] width 60 height 13
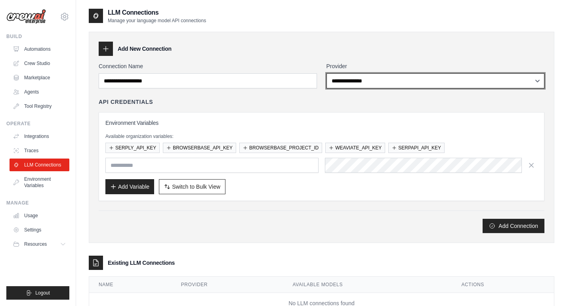
select select "****"
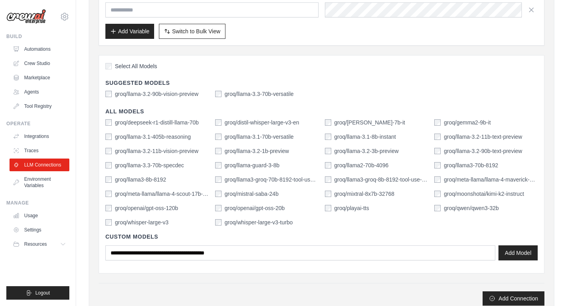
scroll to position [150, 0]
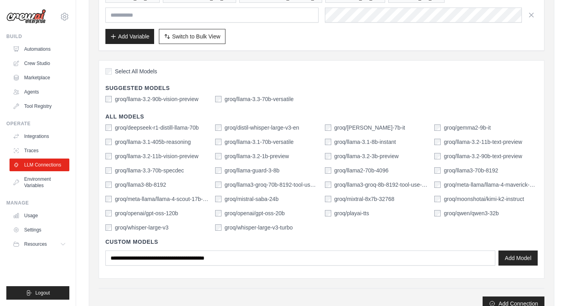
click at [496, 57] on div "**********" at bounding box center [322, 111] width 446 height 399
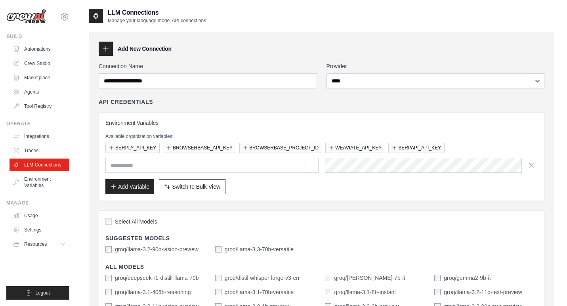
scroll to position [0, 0]
click at [551, 124] on div "**********" at bounding box center [322, 251] width 466 height 439
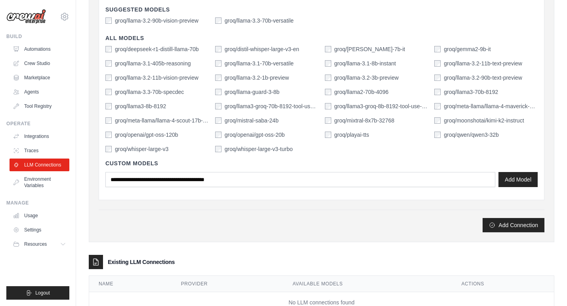
scroll to position [229, 0]
click at [520, 225] on button "Add Connection" at bounding box center [514, 224] width 62 height 14
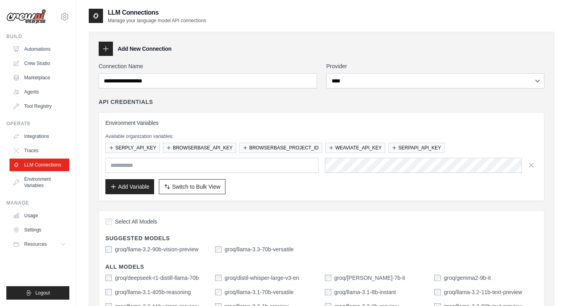
click at [379, 21] on div "LLM Connections Manage your language model API connections" at bounding box center [322, 16] width 466 height 16
click at [33, 149] on link "Traces" at bounding box center [40, 150] width 60 height 13
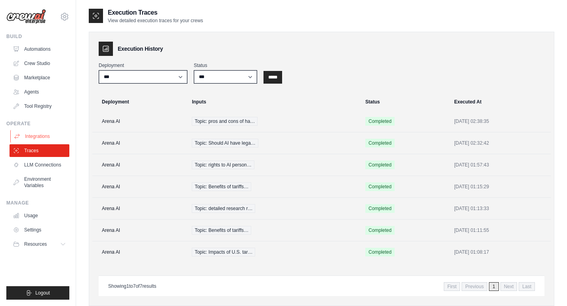
click at [35, 135] on link "Integrations" at bounding box center [40, 136] width 60 height 13
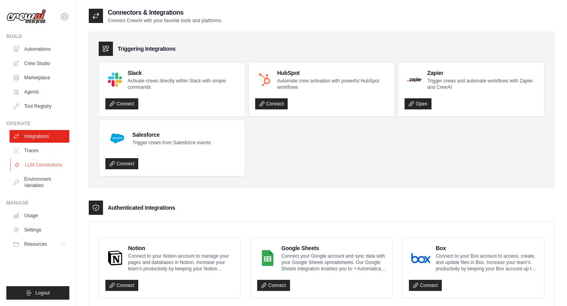
click at [41, 166] on link "LLM Connections" at bounding box center [40, 164] width 60 height 13
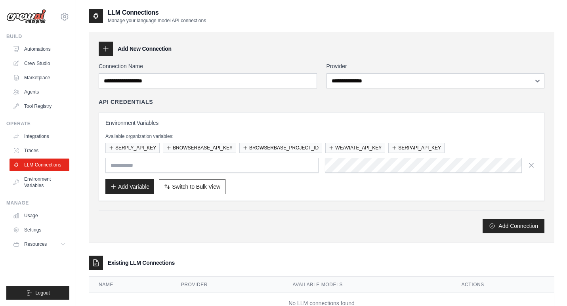
drag, startPoint x: 138, startPoint y: 22, endPoint x: 243, endPoint y: 20, distance: 105.0
click at [243, 20] on div "LLM Connections Manage your language model API connections" at bounding box center [322, 16] width 466 height 16
click at [29, 150] on link "Traces" at bounding box center [40, 150] width 60 height 13
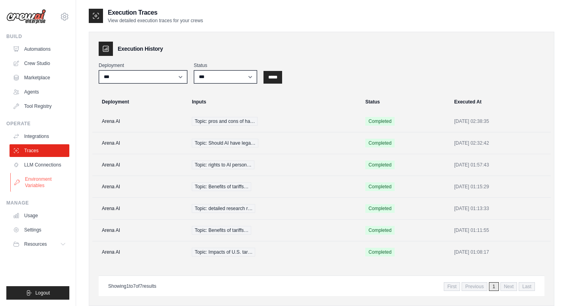
click at [35, 181] on link "Environment Variables" at bounding box center [40, 182] width 60 height 19
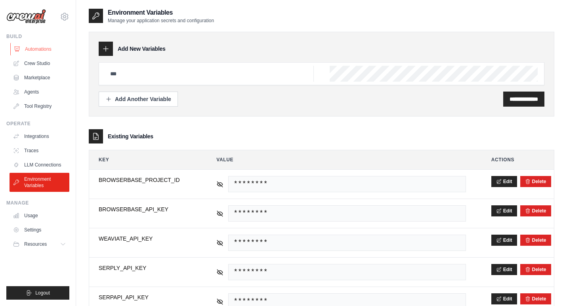
click at [34, 51] on link "Automations" at bounding box center [40, 49] width 60 height 13
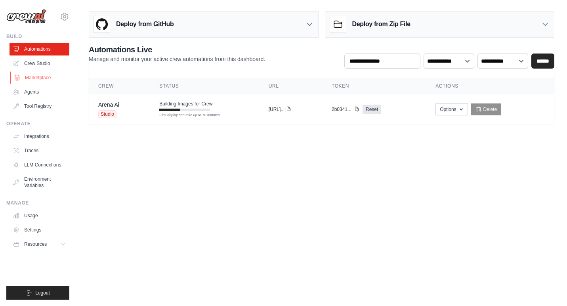
click at [36, 78] on link "Marketplace" at bounding box center [40, 77] width 60 height 13
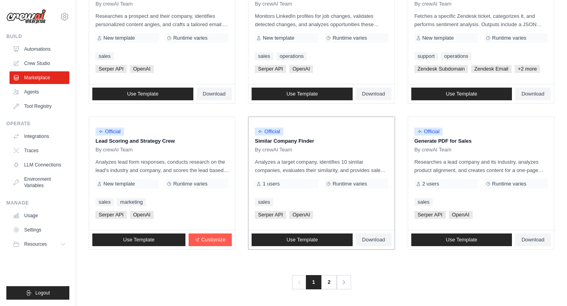
scroll to position [427, 0]
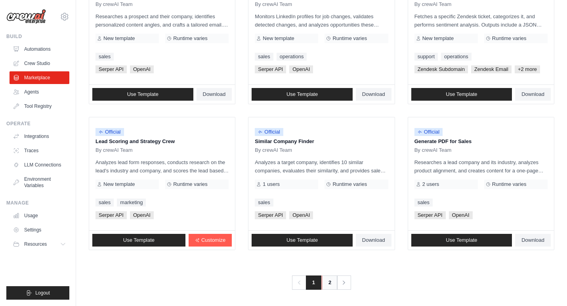
click at [329, 282] on link "2" at bounding box center [330, 282] width 16 height 14
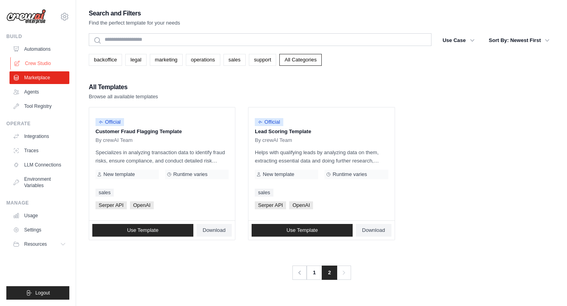
click at [37, 63] on link "Crew Studio" at bounding box center [40, 63] width 60 height 13
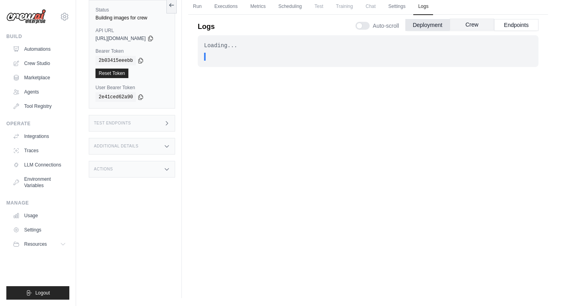
click at [479, 25] on button "Crew" at bounding box center [472, 25] width 44 height 12
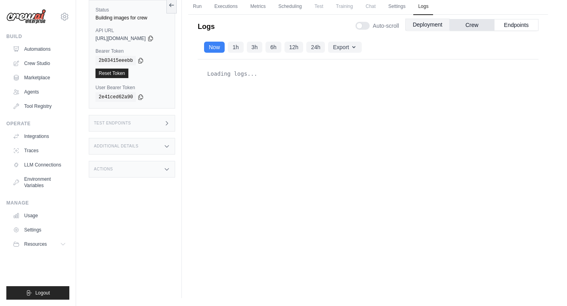
click at [426, 27] on button "Deployment" at bounding box center [427, 25] width 44 height 12
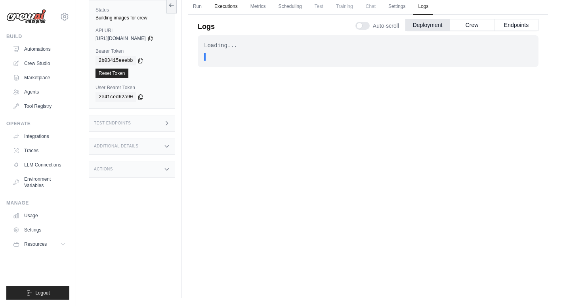
click at [236, 7] on link "Executions" at bounding box center [226, 6] width 33 height 17
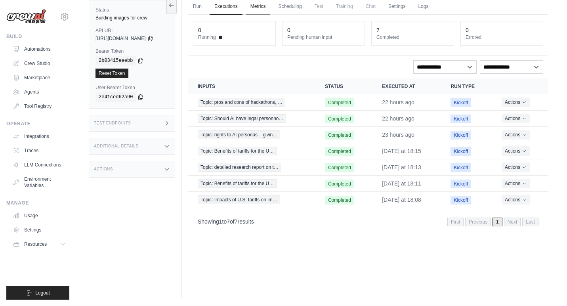
click at [270, 6] on link "Metrics" at bounding box center [258, 6] width 25 height 17
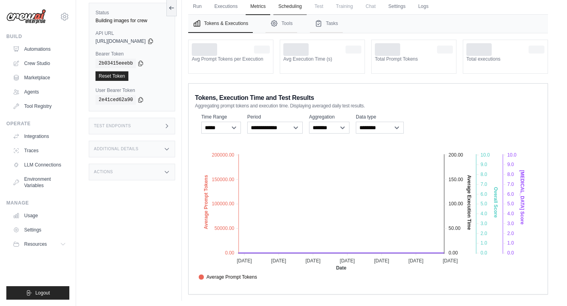
click at [300, 6] on link "Scheduling" at bounding box center [289, 6] width 33 height 17
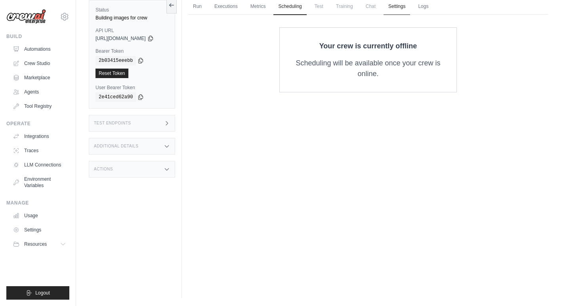
click at [405, 8] on link "Settings" at bounding box center [397, 6] width 27 height 17
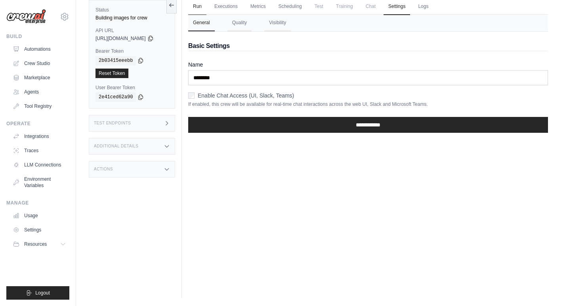
click at [206, 7] on link "Run" at bounding box center [197, 6] width 18 height 17
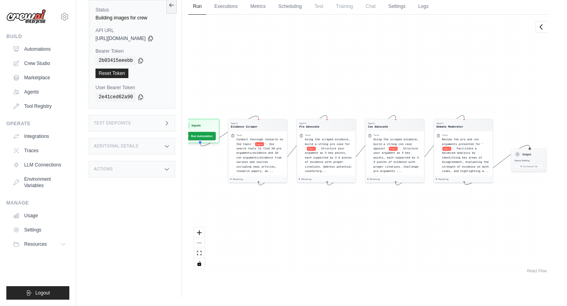
drag, startPoint x: 496, startPoint y: 208, endPoint x: 494, endPoint y: 213, distance: 6.0
click at [494, 213] on div "Agent Evidence Scraper Task Conduct thorough research on the topic ' topic '. U…" at bounding box center [368, 145] width 360 height 260
click at [229, 7] on link "Executions" at bounding box center [226, 6] width 33 height 17
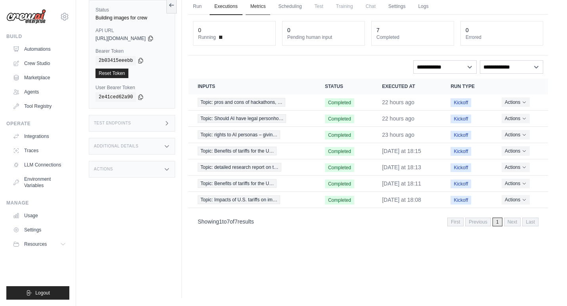
click at [262, 8] on link "Metrics" at bounding box center [258, 6] width 25 height 17
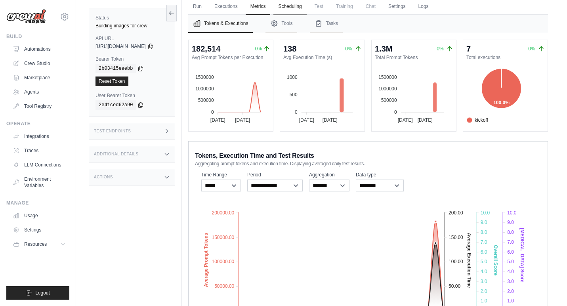
click at [301, 6] on link "Scheduling" at bounding box center [289, 6] width 33 height 17
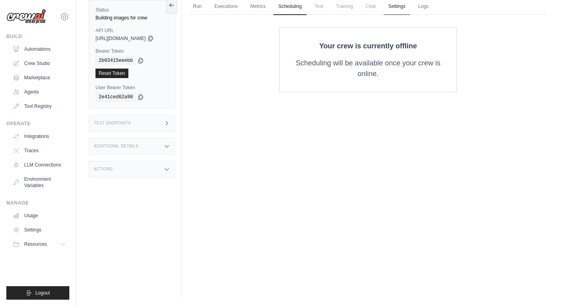
click at [403, 8] on link "Settings" at bounding box center [397, 6] width 27 height 17
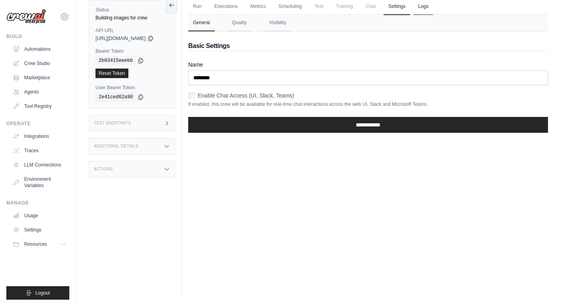
click at [432, 8] on link "Logs" at bounding box center [423, 6] width 20 height 17
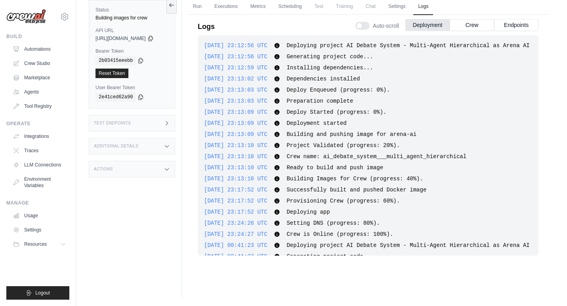
scroll to position [437, 0]
